Goal: Information Seeking & Learning: Learn about a topic

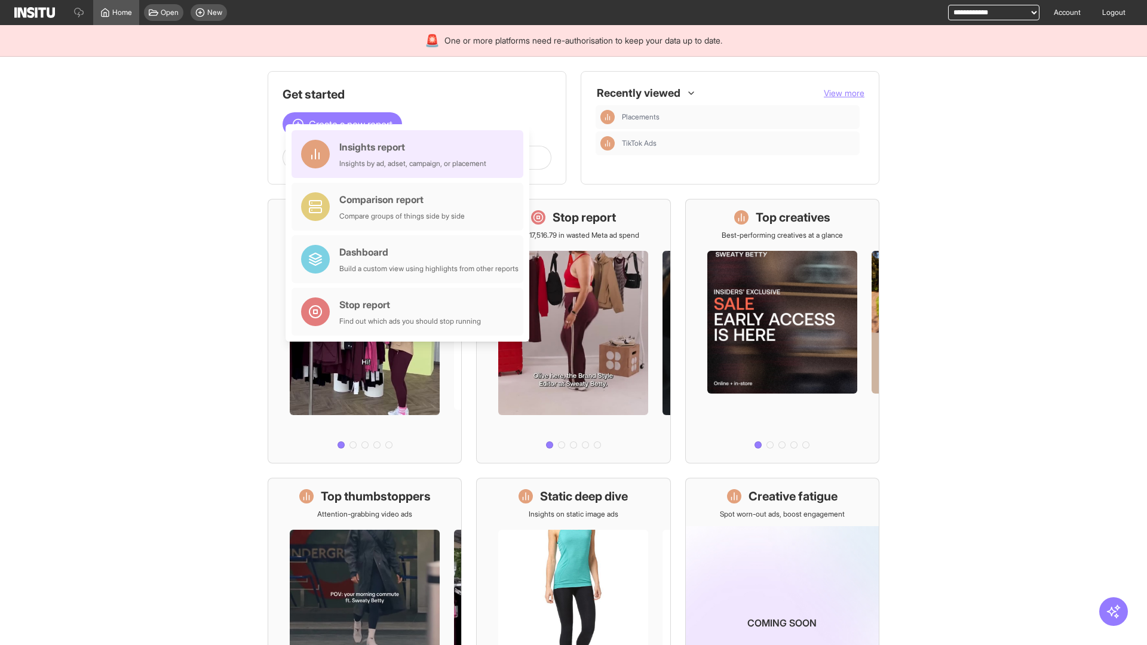
click at [410, 154] on div "Insights report Insights by ad, adset, campaign, or placement" at bounding box center [412, 154] width 147 height 29
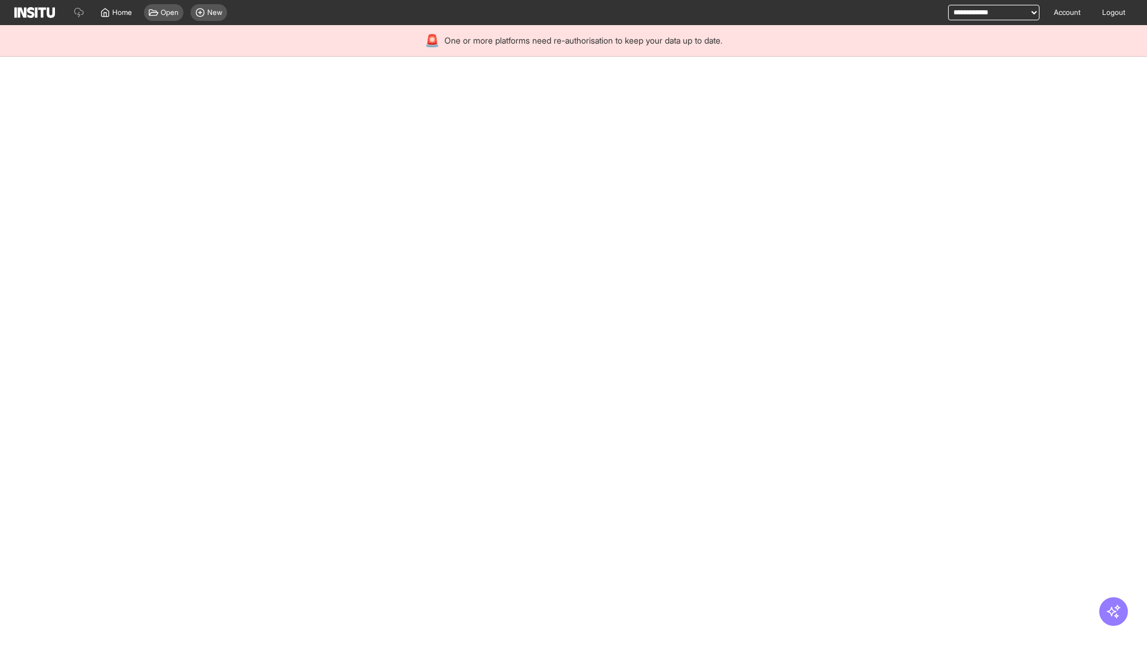
select select "**"
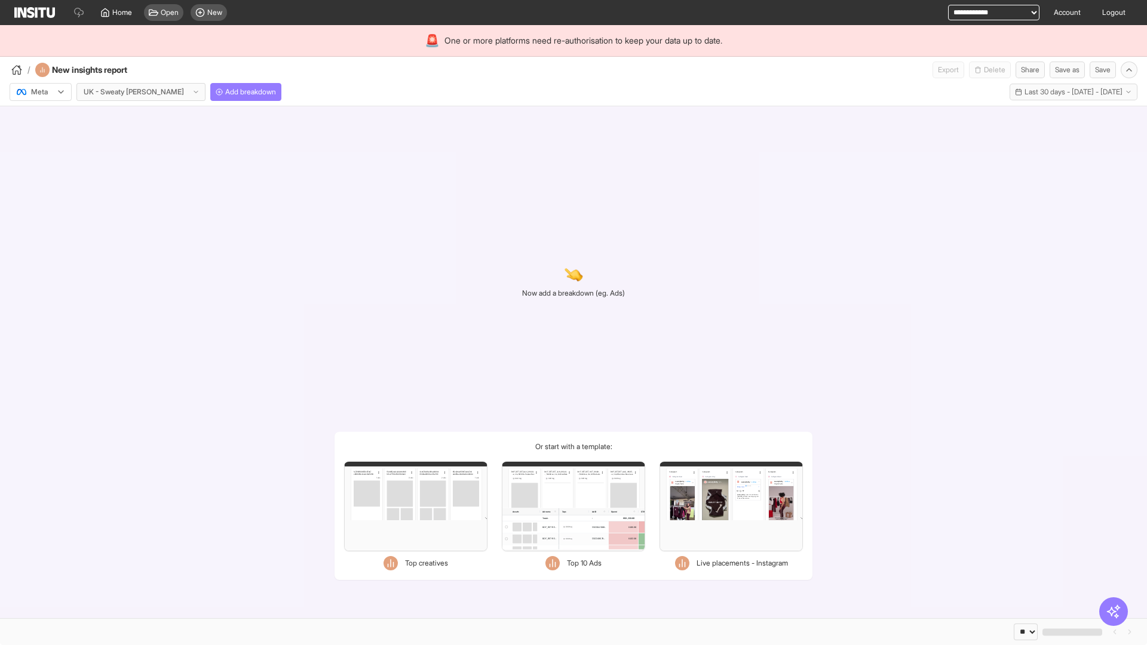
click at [41, 92] on div at bounding box center [32, 92] width 33 height 12
click at [40, 118] on span "Meta" at bounding box center [40, 117] width 16 height 11
click at [225, 92] on span "Add breakdown" at bounding box center [250, 92] width 51 height 10
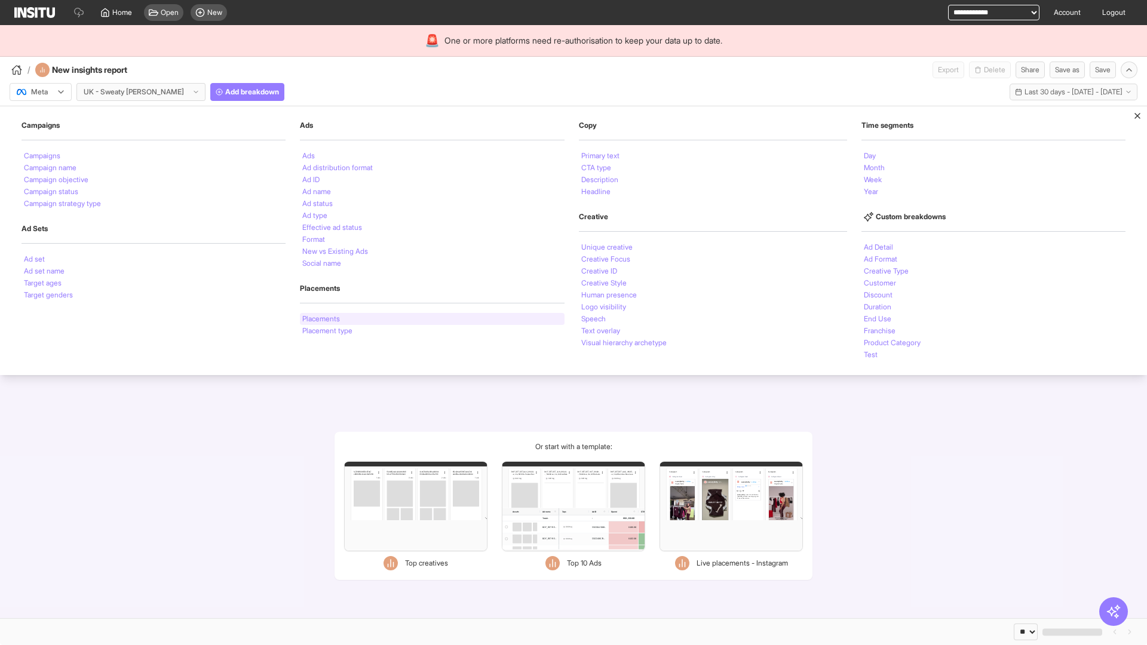
click at [321, 319] on li "Placements" at bounding box center [321, 318] width 38 height 7
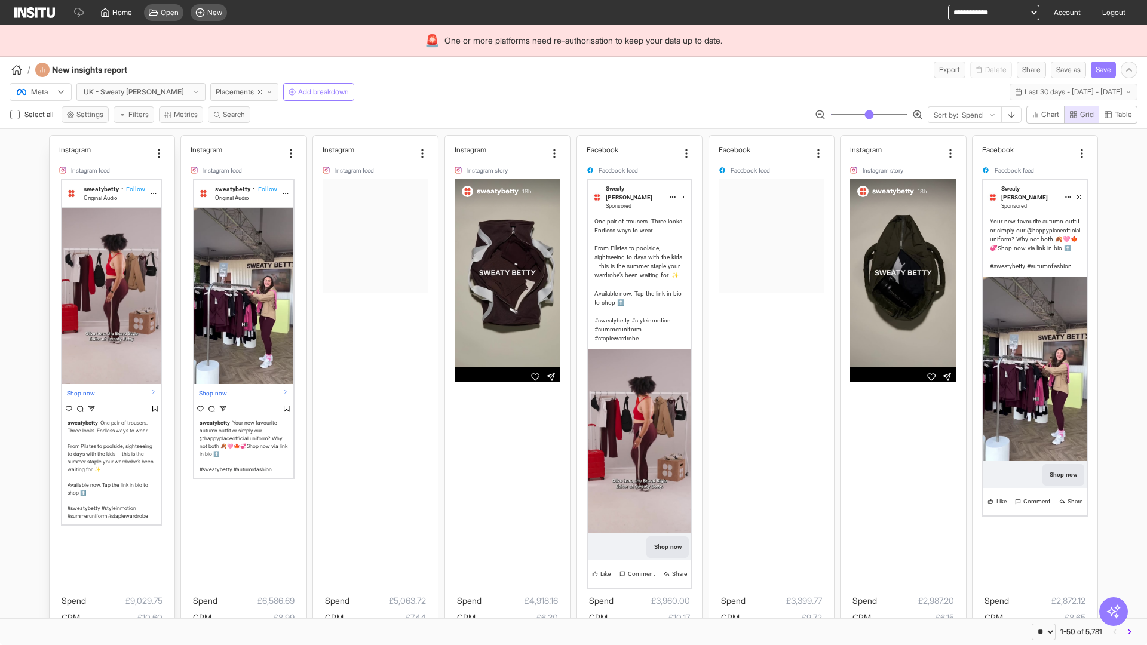
click at [55, 141] on div "Instagram Instagram feed sweatybetty • Follow Original Audio Shop now sweatybet…" at bounding box center [112, 423] width 125 height 575
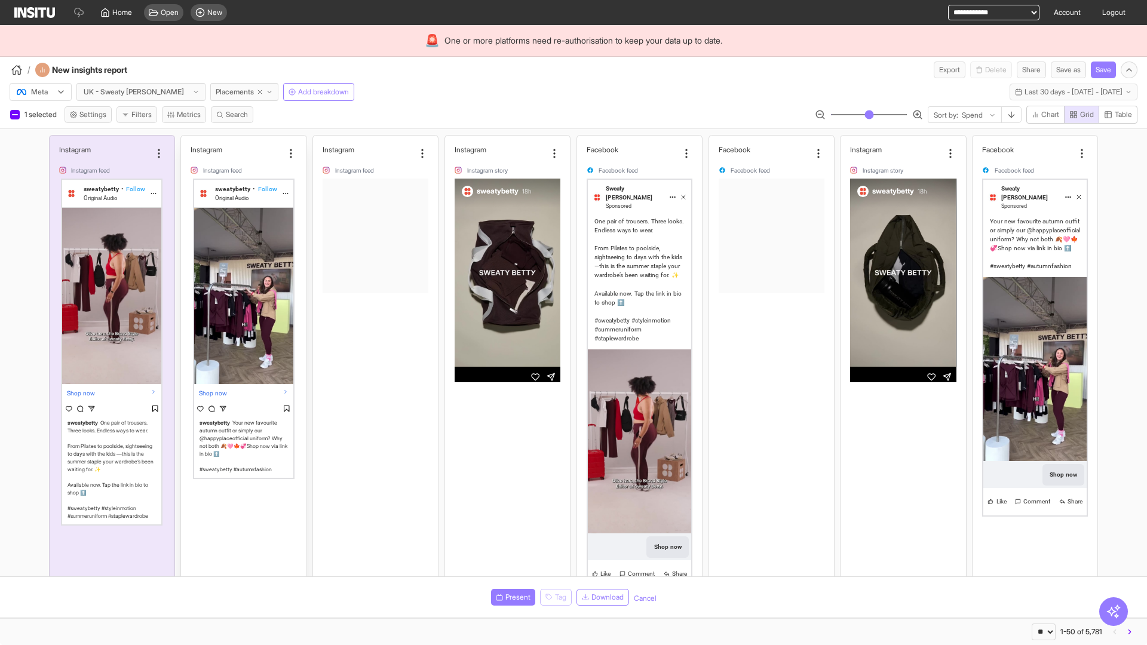
click at [187, 141] on div "Instagram Instagram feed sweatybetty • Follow Original Audio Shop now sweatybet…" at bounding box center [243, 423] width 125 height 575
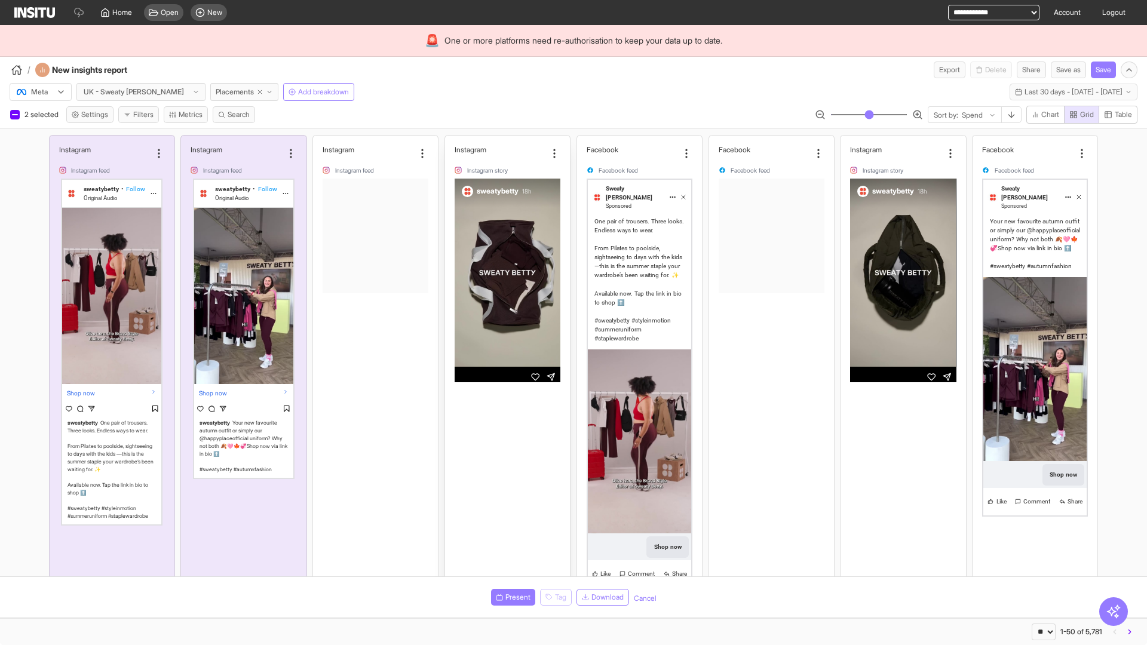
click at [451, 141] on div "Instagram Instagram story sweatybetty 18h Spend £4,918.16 CPM £6.30 CTR (Link c…" at bounding box center [507, 423] width 125 height 575
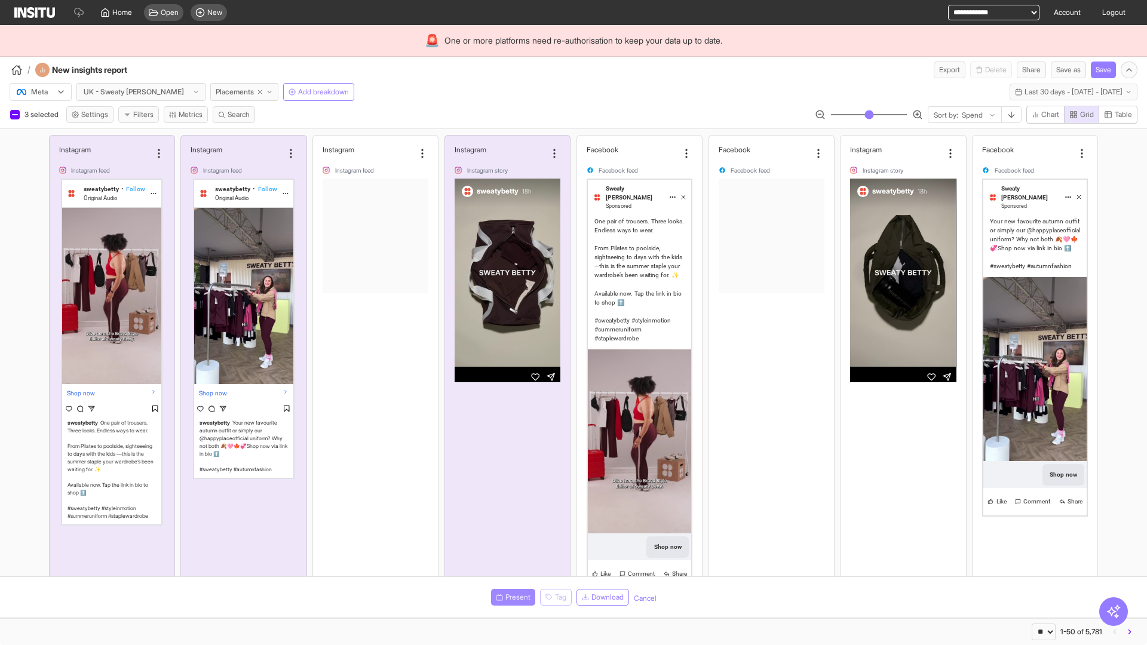
click at [511, 597] on span "Present" at bounding box center [517, 598] width 25 height 10
